Goal: Communication & Community: Answer question/provide support

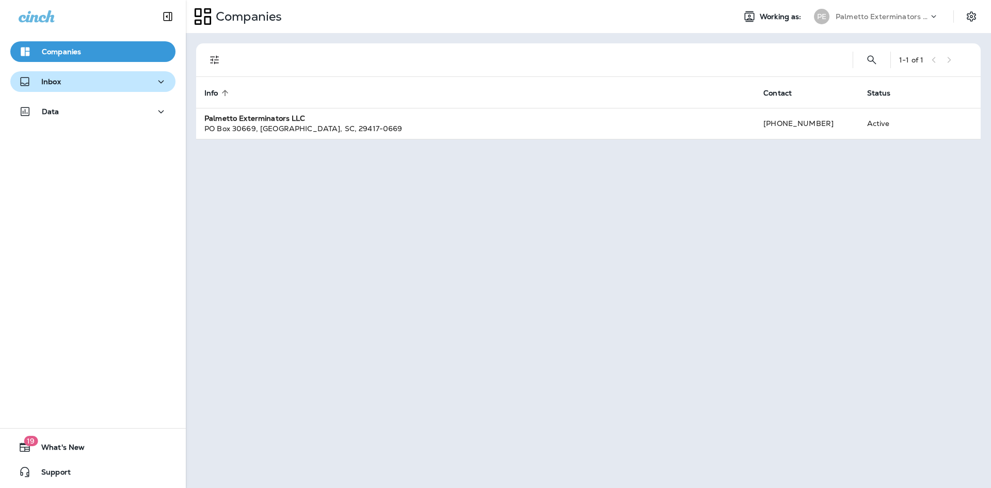
click at [96, 76] on div "Inbox" at bounding box center [93, 81] width 149 height 13
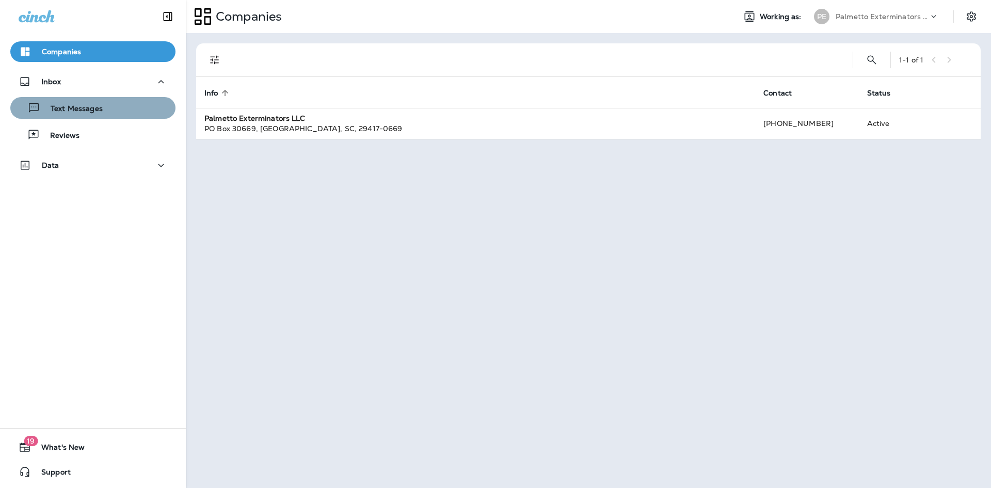
click at [106, 106] on div "Text Messages" at bounding box center [92, 107] width 157 height 15
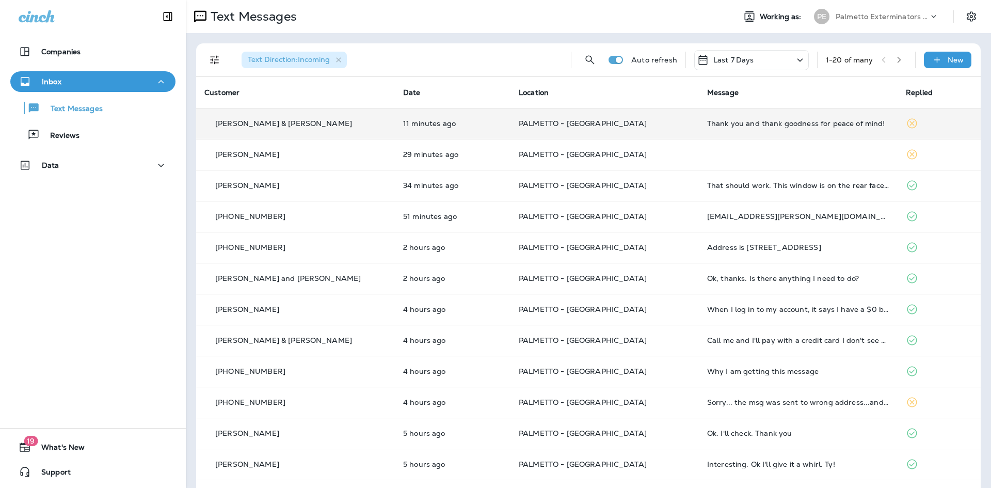
click at [313, 126] on div "[PERSON_NAME] & [PERSON_NAME]" at bounding box center [295, 123] width 182 height 11
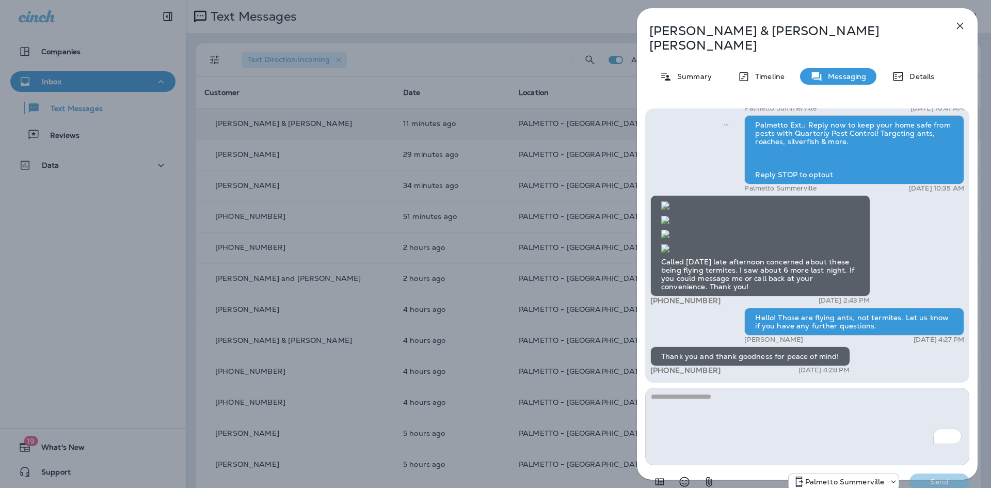
click at [958, 23] on icon "button" at bounding box center [960, 26] width 7 height 7
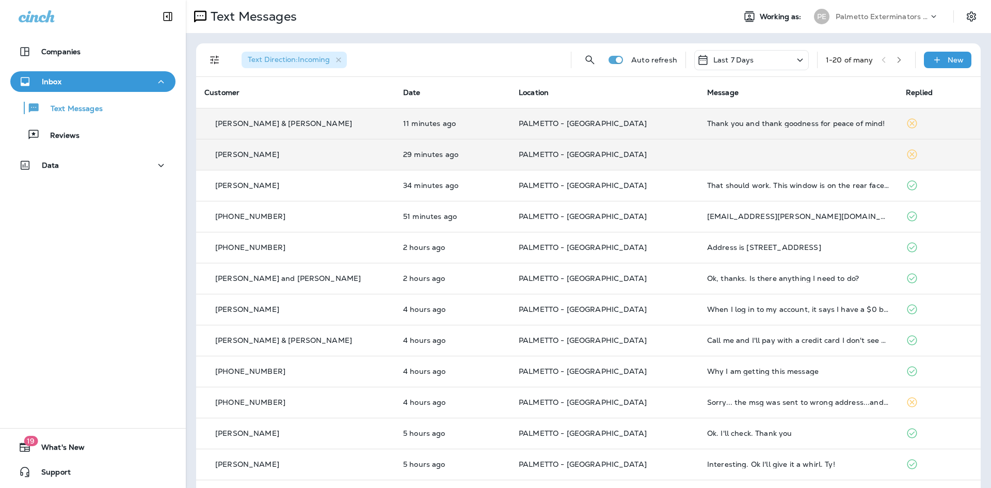
click at [482, 162] on td "29 minutes ago" at bounding box center [453, 154] width 116 height 31
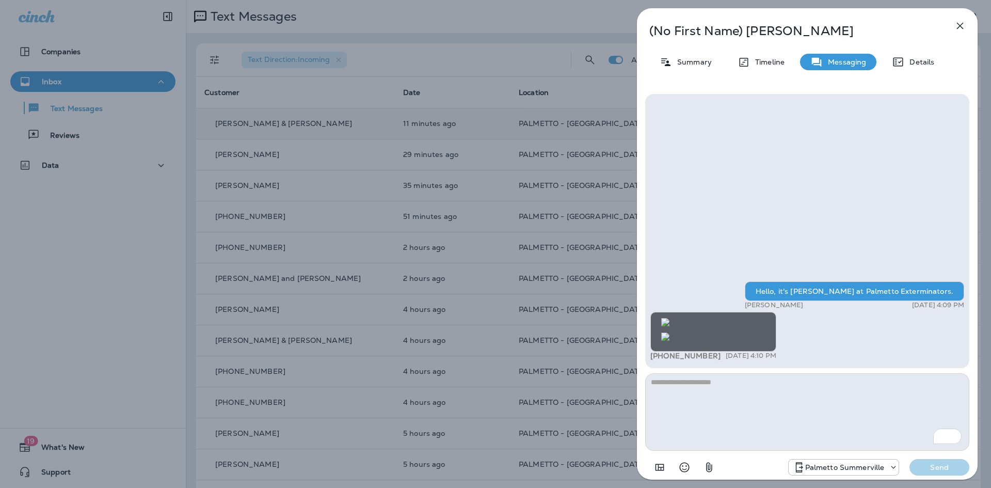
click at [959, 26] on icon "button" at bounding box center [960, 26] width 7 height 7
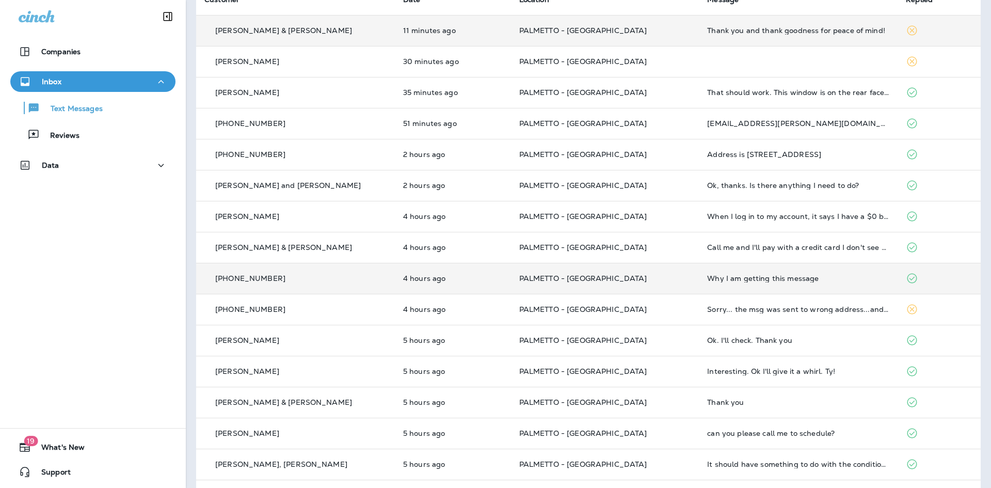
scroll to position [103, 0]
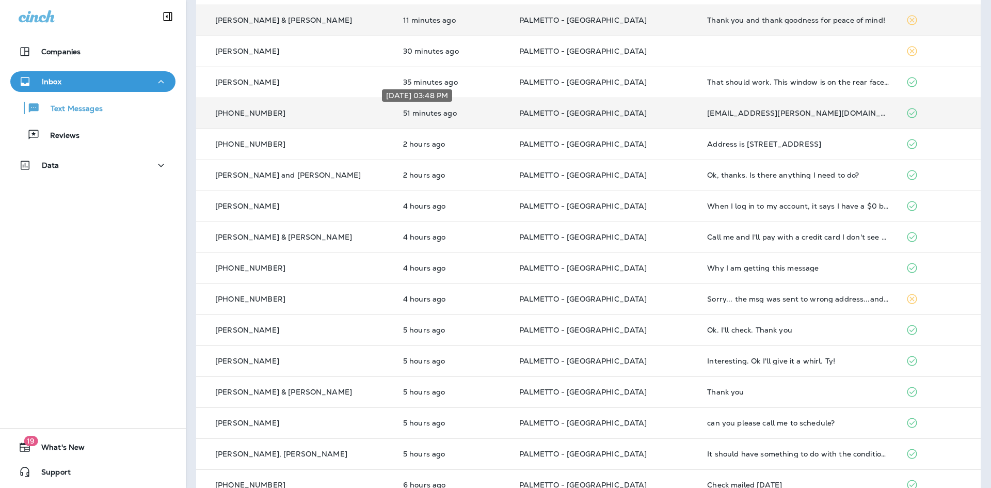
click at [482, 116] on p "51 minutes ago" at bounding box center [453, 113] width 100 height 8
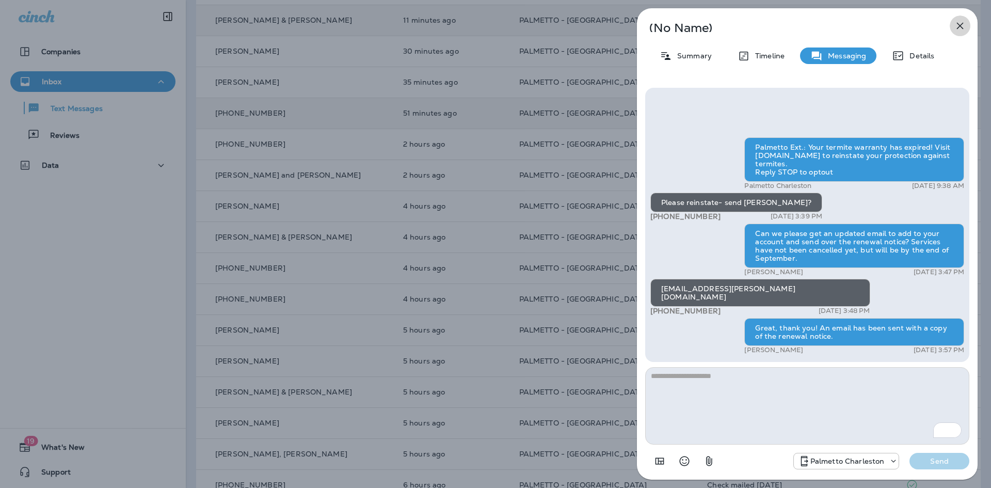
click at [958, 26] on icon "button" at bounding box center [960, 26] width 12 height 12
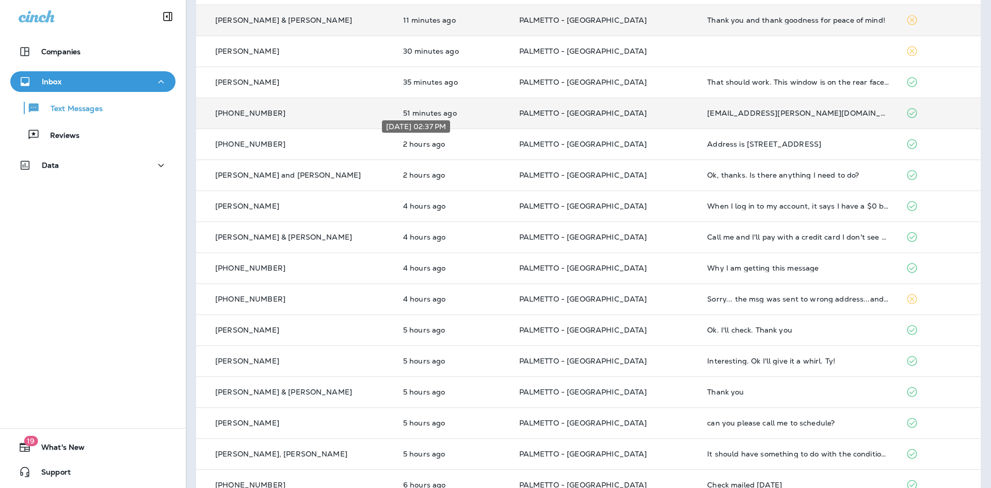
click at [486, 143] on p "2 hours ago" at bounding box center [453, 144] width 100 height 8
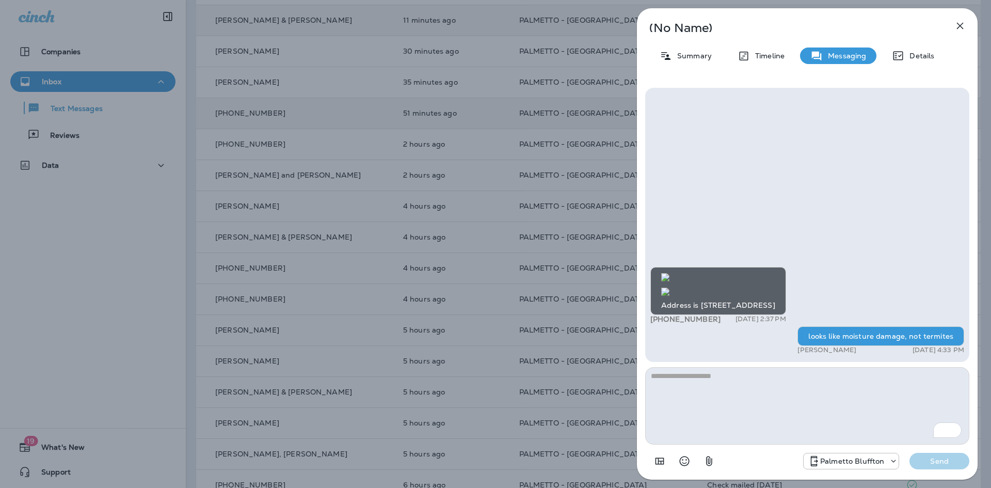
scroll to position [-102, 0]
click at [669, 273] on img at bounding box center [665, 277] width 8 height 8
click at [669, 295] on img at bounding box center [665, 291] width 8 height 8
click at [669, 273] on img at bounding box center [665, 277] width 8 height 8
